Goal: Check status: Check status

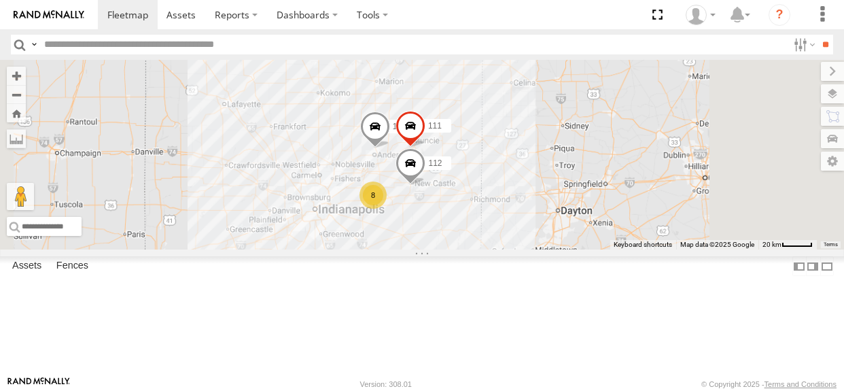
select select "**********"
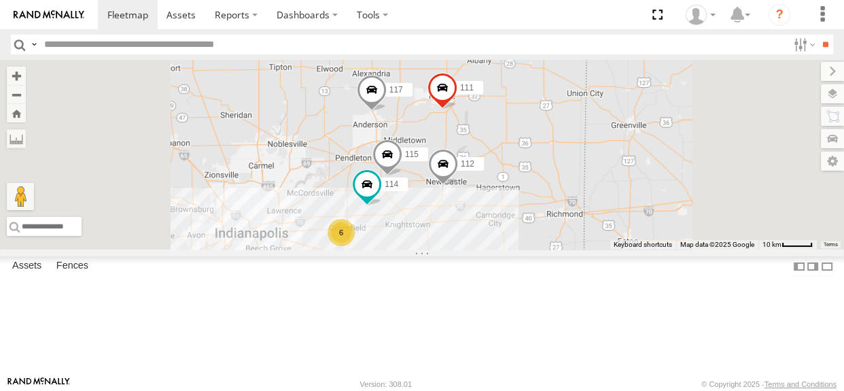
drag, startPoint x: 573, startPoint y: 258, endPoint x: 582, endPoint y: 230, distance: 29.0
click at [582, 230] on div "117 111 112 114 6 115" at bounding box center [422, 155] width 844 height 190
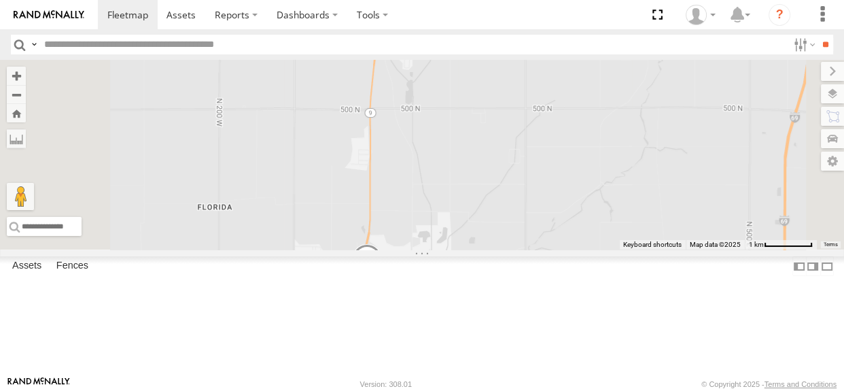
click at [597, 186] on div "117 111 112 114 115" at bounding box center [422, 155] width 844 height 190
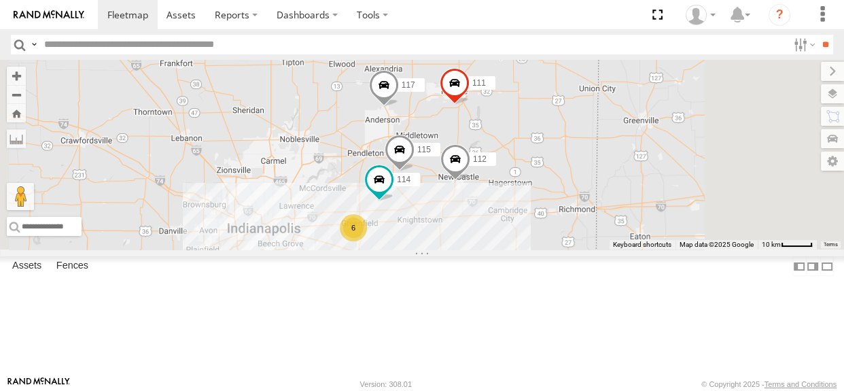
drag, startPoint x: 627, startPoint y: 268, endPoint x: 613, endPoint y: 181, distance: 88.1
click at [613, 181] on div "117 111 112 114 115 6" at bounding box center [422, 155] width 844 height 190
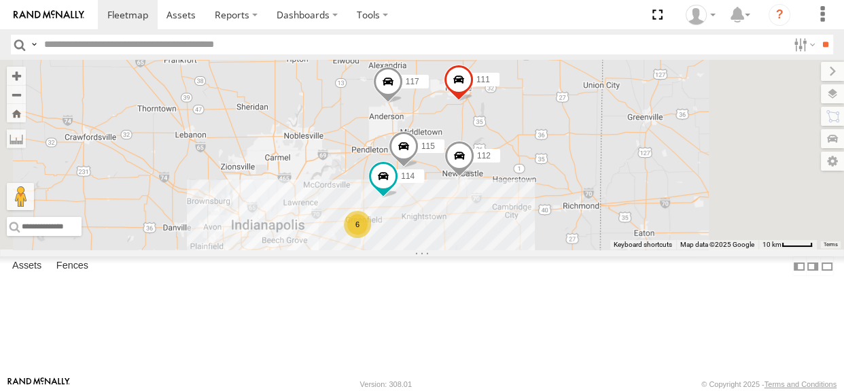
drag, startPoint x: 593, startPoint y: 262, endPoint x: 604, endPoint y: 251, distance: 14.9
click at [604, 249] on div "117 111 112 114 115 6" at bounding box center [422, 155] width 844 height 190
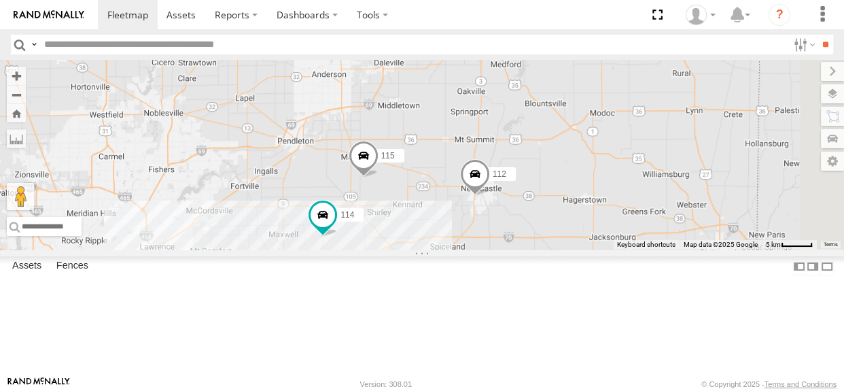
drag, startPoint x: 633, startPoint y: 307, endPoint x: 552, endPoint y: 304, distance: 81.6
click at [552, 249] on div "117 111 112 114 115 6" at bounding box center [422, 155] width 844 height 190
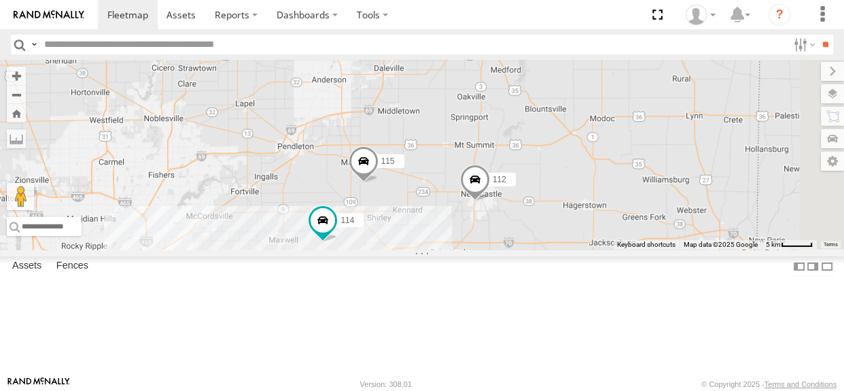
click at [490, 201] on span at bounding box center [475, 182] width 30 height 37
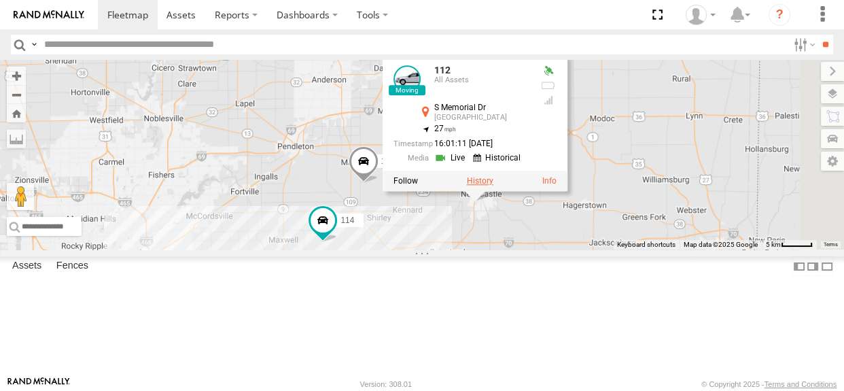
click at [493, 185] on label at bounding box center [480, 181] width 26 height 10
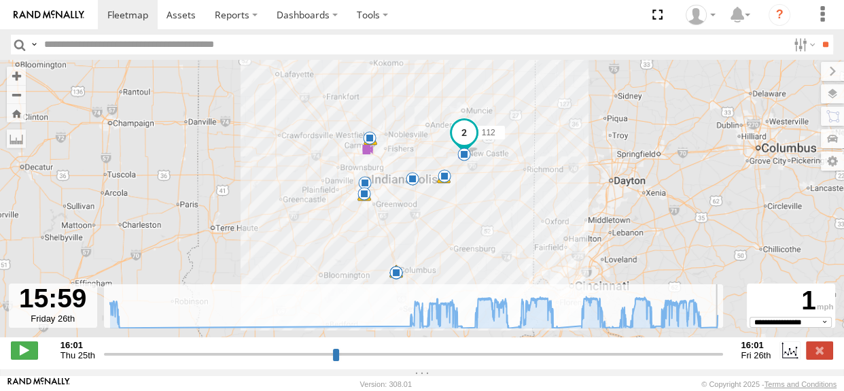
drag, startPoint x: 105, startPoint y: 359, endPoint x: 718, endPoint y: 344, distance: 613.6
type input "**********"
click at [718, 347] on input "range" at bounding box center [414, 353] width 620 height 13
click at [823, 359] on label at bounding box center [819, 350] width 27 height 18
